Goal: Information Seeking & Learning: Find specific fact

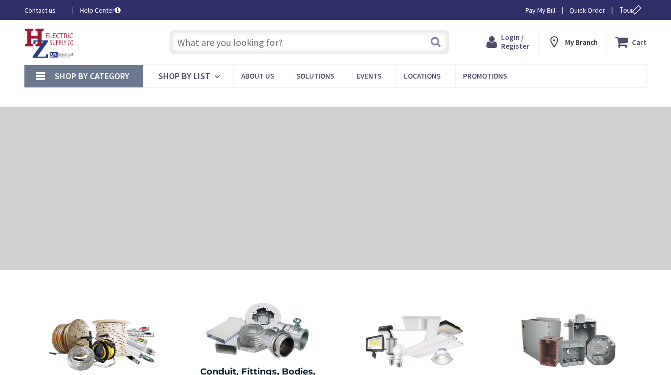
type input "The Common, [STREET_ADDRESS]"
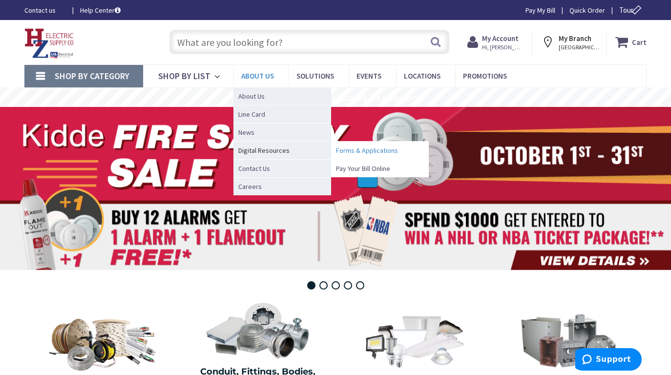
drag, startPoint x: 352, startPoint y: 168, endPoint x: 356, endPoint y: 150, distance: 19.0
click at [356, 150] on ul "Forms & Applications Pay Your Bill Online" at bounding box center [380, 159] width 98 height 36
click at [354, 168] on span "Pay Your Bill Online" at bounding box center [363, 169] width 54 height 10
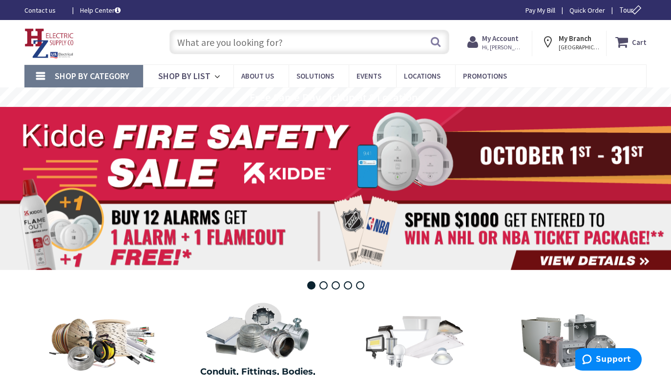
click at [325, 42] on input "text" at bounding box center [309, 42] width 280 height 24
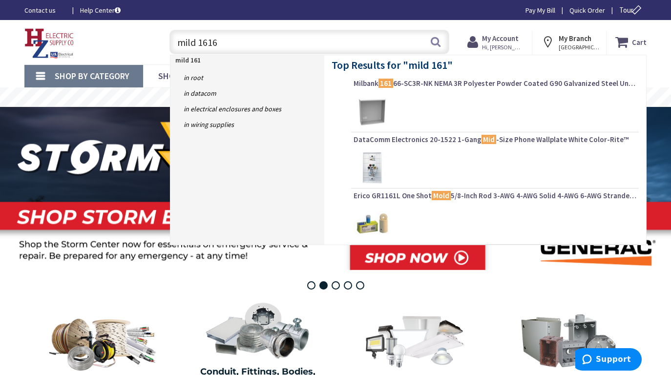
type input "mild 16166"
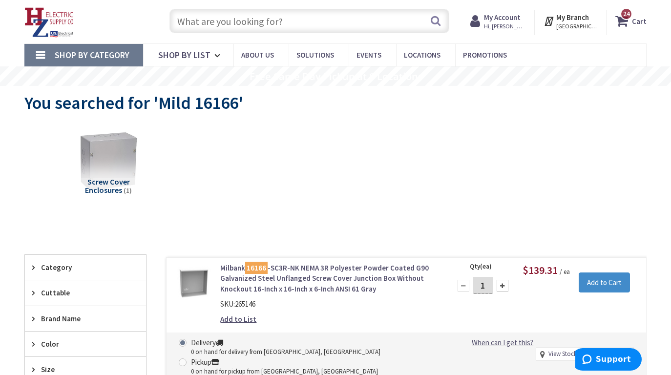
scroll to position [18, 0]
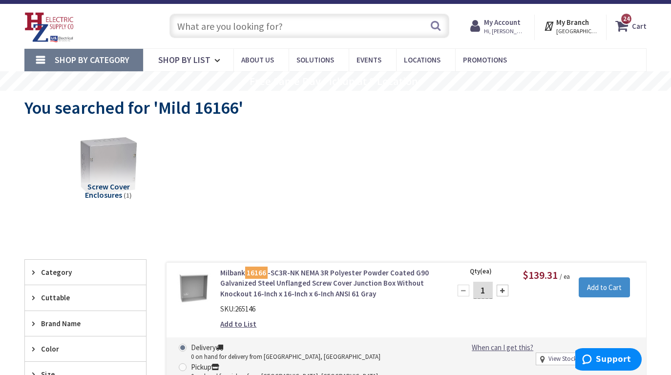
click at [301, 30] on input "text" at bounding box center [309, 26] width 280 height 24
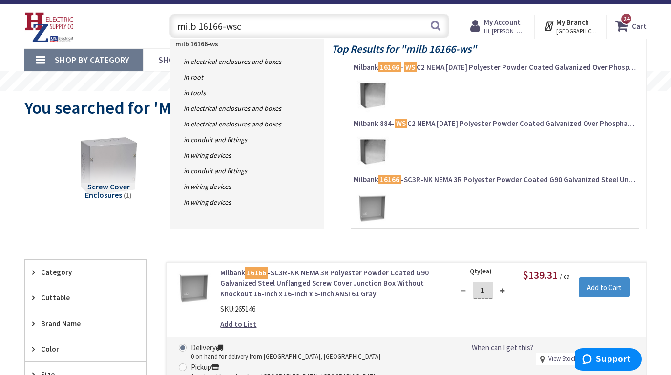
type input "milb 16166-wsc2"
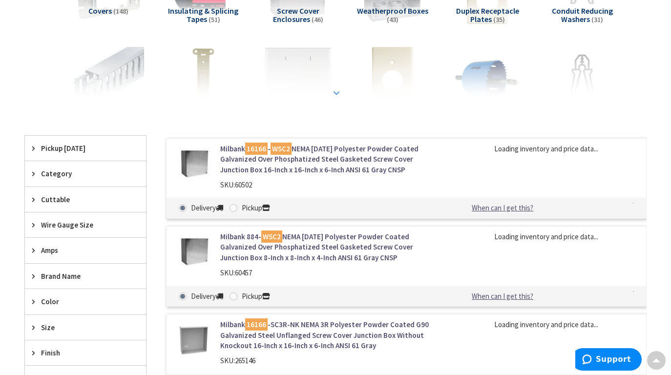
scroll to position [194, 0]
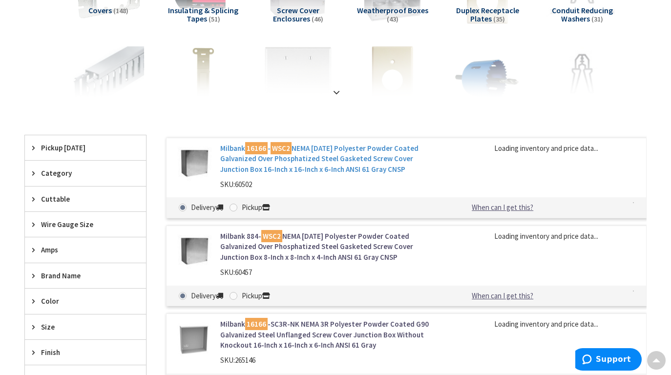
click at [352, 157] on link "Milbank 16166 - WSC2 NEMA 1/3/12 Polyester Powder Coated Galvanized Over Phosph…" at bounding box center [329, 158] width 218 height 31
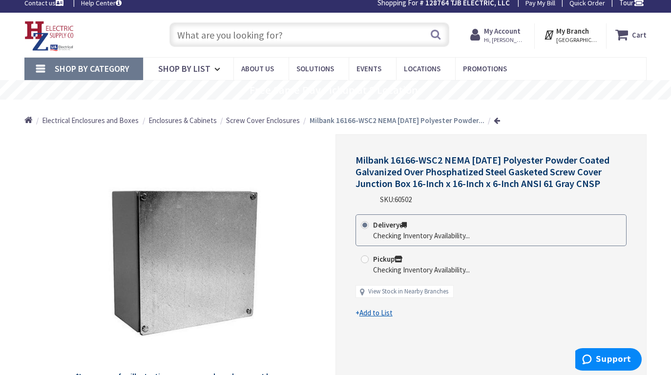
scroll to position [9, 0]
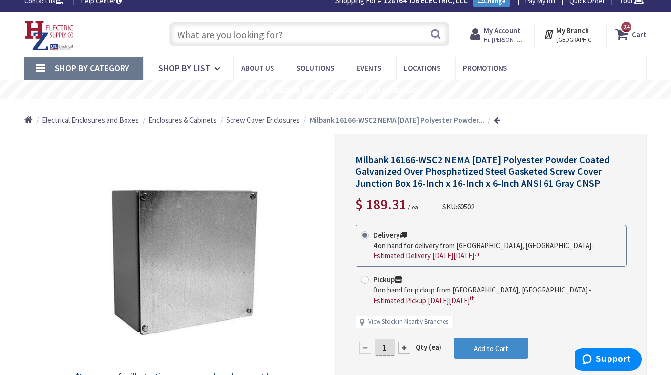
click at [314, 31] on input "text" at bounding box center [309, 34] width 280 height 24
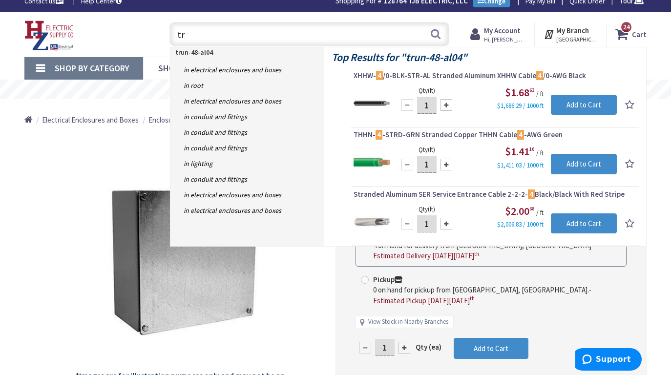
type input "t"
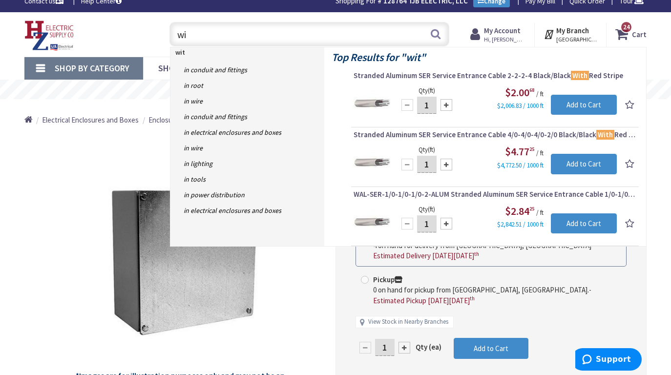
type input "w"
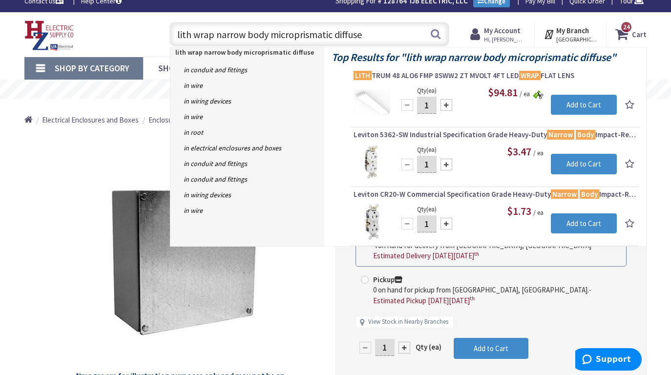
type input "lith wrap narrow body microprismatic diffuser"
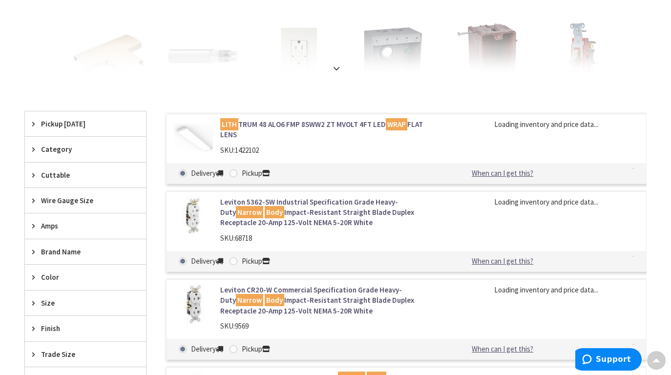
scroll to position [215, 0]
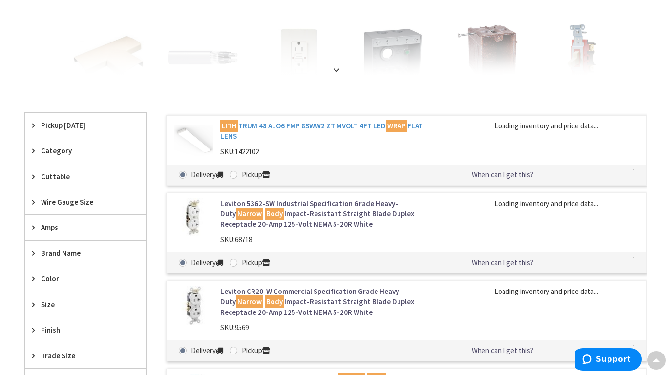
click at [333, 126] on link "LITH TRUM 48 ALO6 FMP 8SWW2 ZT MVOLT 4FT LED WRAP FLAT LENS" at bounding box center [329, 131] width 218 height 21
